Goal: Task Accomplishment & Management: Use online tool/utility

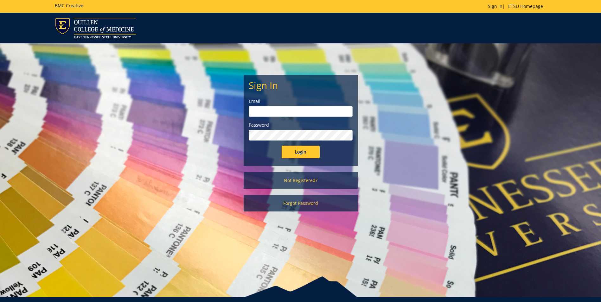
click at [280, 115] on input "email" at bounding box center [301, 111] width 104 height 11
type input "[EMAIL_ADDRESS][DOMAIN_NAME]"
click at [282, 146] on input "Login" at bounding box center [301, 152] width 38 height 13
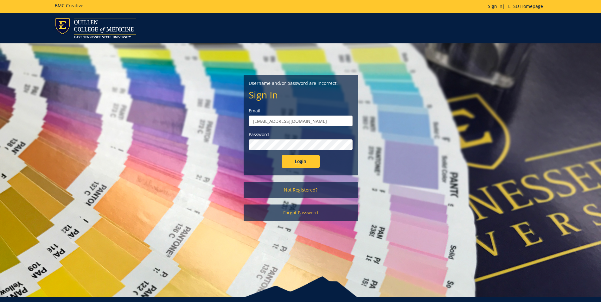
click at [282, 155] on input "Login" at bounding box center [301, 161] width 38 height 13
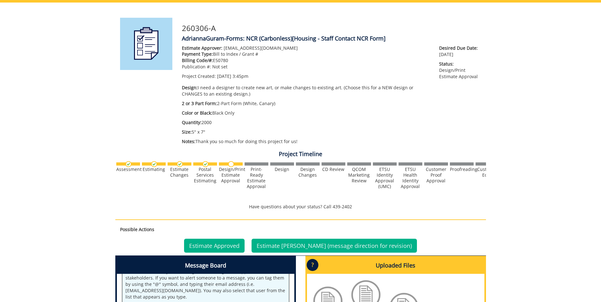
scroll to position [235, 0]
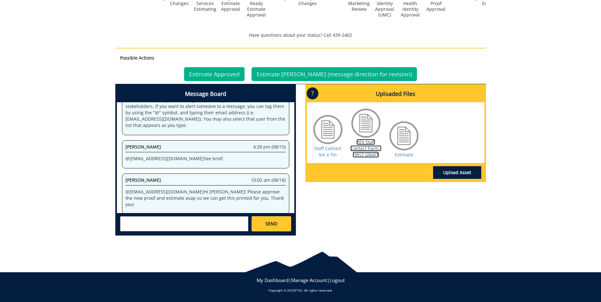
click at [361, 144] on link "REV Staff Contact Form - FIRST DRAFT" at bounding box center [365, 148] width 31 height 19
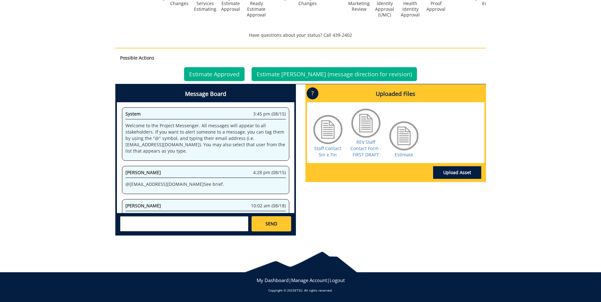
scroll to position [26, 0]
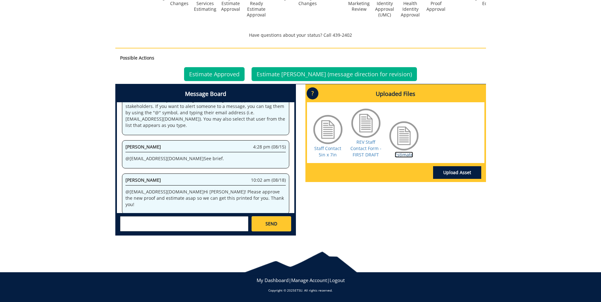
click at [399, 154] on link "Estimate" at bounding box center [404, 155] width 18 height 6
click at [163, 220] on textarea at bounding box center [184, 223] width 128 height 15
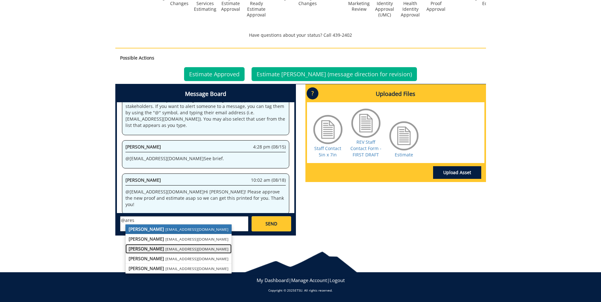
click at [152, 249] on strong "Angelica Ares" at bounding box center [146, 249] width 35 height 6
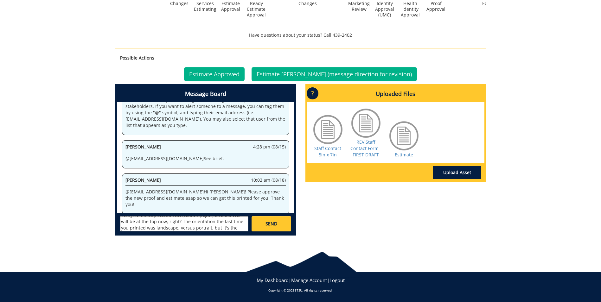
scroll to position [24, 0]
type textarea "@aresam@etsu.edu - this image and the proof are good. We can go forward with pr…"
click at [271, 220] on link "SEND" at bounding box center [271, 223] width 39 height 15
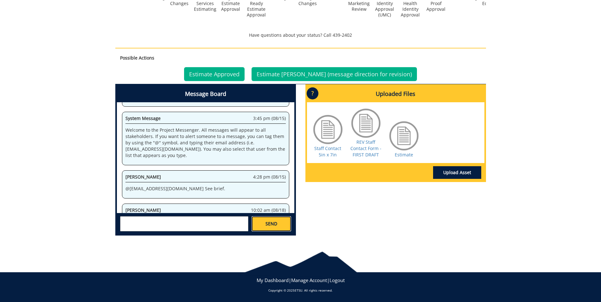
scroll to position [4488, 0]
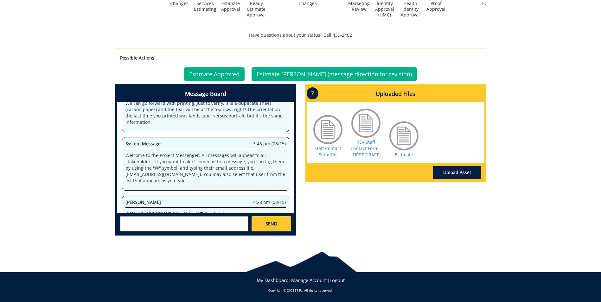
click at [565, 100] on div "260306-A AdriannaGuram-Forms: NCR (Carbonless) [Housing - Staff Contact NCR For…" at bounding box center [300, 36] width 601 height 410
click at [218, 76] on link "Estimate Approved" at bounding box center [214, 74] width 61 height 14
